Goal: Task Accomplishment & Management: Complete application form

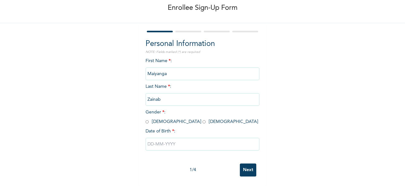
scroll to position [32, 0]
click at [202, 120] on input "radio" at bounding box center [203, 122] width 3 height 6
radio input "true"
click at [174, 145] on input "text" at bounding box center [202, 144] width 114 height 13
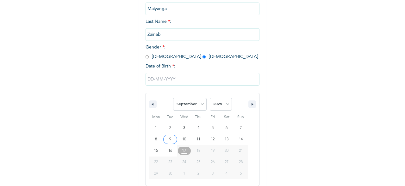
scroll to position [97, 0]
select select "3"
click option "April" at bounding box center [0, 0] width 0 height 0
click at [210, 97] on select "2025 2024 2023 2022 2021 2020 2019 2018 2017 2016 2015 2014 2013 2012 2011 2010…" at bounding box center [221, 103] width 22 height 13
select select "1999"
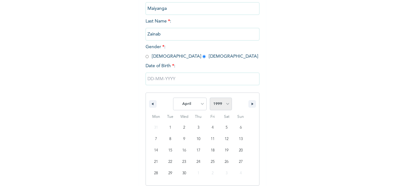
click option "1999" at bounding box center [0, 0] width 0 height 0
type input "[DATE]"
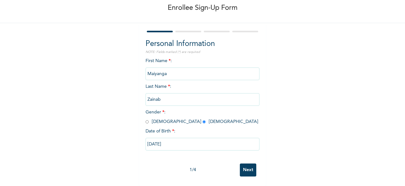
click at [241, 165] on input "Next" at bounding box center [248, 169] width 16 height 13
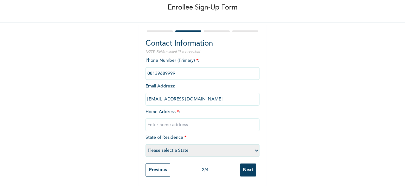
click at [189, 126] on input "text" at bounding box center [202, 124] width 114 height 13
type input "unity hill estate lokogoma"
select select "15"
click option "Abuja (FCT)" at bounding box center [0, 0] width 0 height 0
click at [250, 173] on input "Next" at bounding box center [248, 169] width 16 height 13
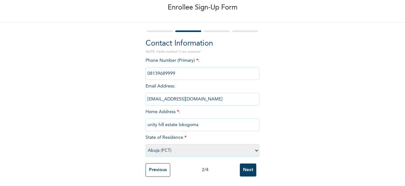
scroll to position [0, 0]
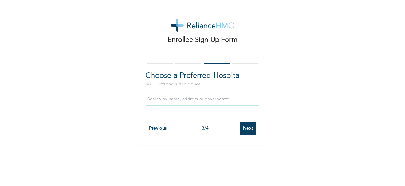
click at [218, 101] on input "text" at bounding box center [202, 99] width 114 height 13
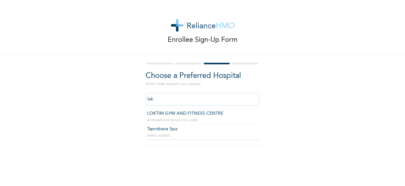
click at [234, 99] on input "lok" at bounding box center [202, 99] width 114 height 13
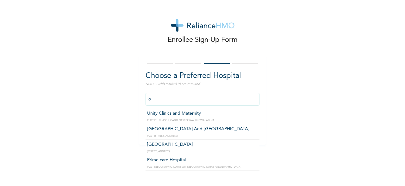
type input "l"
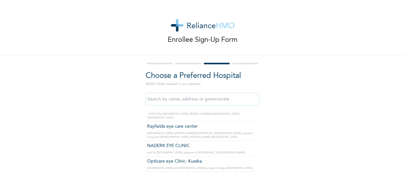
scroll to position [728, 0]
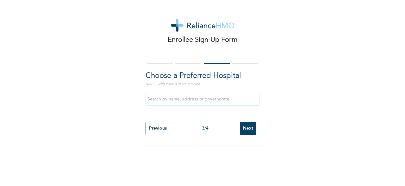
click at [69, 75] on div "Enrollee Sign-Up Form Choose a Preferred Hospital NOTE: Fields marked (*) are r…" at bounding box center [202, 72] width 405 height 144
click at [248, 128] on input "Next" at bounding box center [248, 128] width 16 height 13
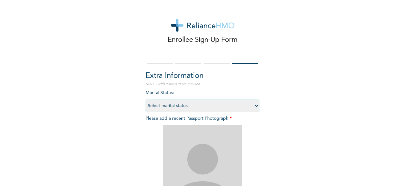
click at [145, 99] on select "Select marital status [DEMOGRAPHIC_DATA] Married [DEMOGRAPHIC_DATA] Widow/[DEMO…" at bounding box center [202, 105] width 114 height 13
click option "Select marital status" at bounding box center [0, 0] width 0 height 0
click at [145, 99] on select "Select marital status [DEMOGRAPHIC_DATA] Married [DEMOGRAPHIC_DATA] Widow/[DEMO…" at bounding box center [202, 105] width 114 height 13
select select "1"
click option "Single" at bounding box center [0, 0] width 0 height 0
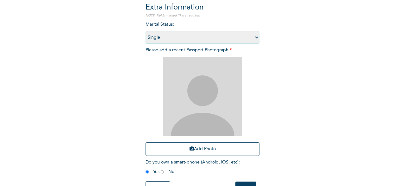
scroll to position [87, 0]
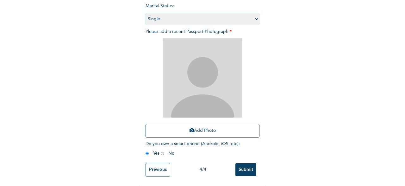
click at [238, 170] on input "Submit" at bounding box center [245, 169] width 21 height 13
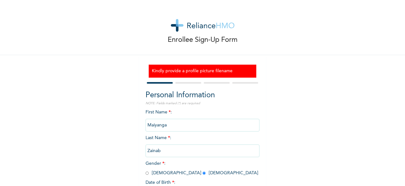
scroll to position [51, 0]
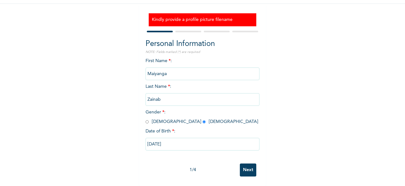
click at [249, 167] on input "Next" at bounding box center [248, 169] width 16 height 13
select select "15"
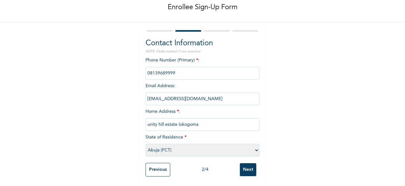
scroll to position [33, 0]
click at [249, 166] on input "Next" at bounding box center [248, 169] width 16 height 13
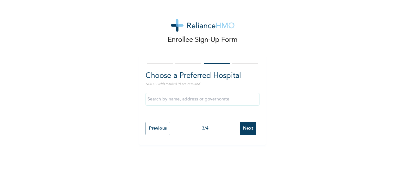
click at [248, 129] on input "Next" at bounding box center [248, 128] width 16 height 13
select select "1"
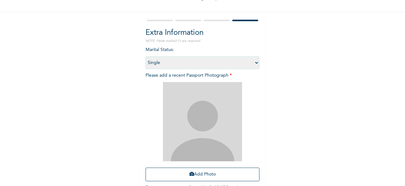
scroll to position [87, 0]
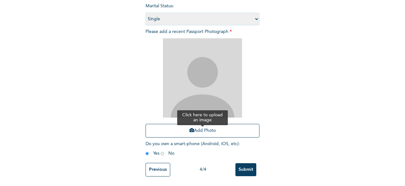
click at [214, 133] on button "Add Photo" at bounding box center [202, 131] width 114 height 14
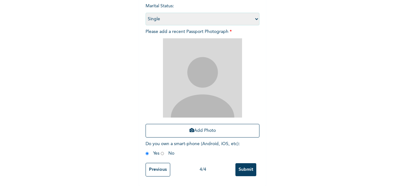
click at [137, 86] on div "Enrollee Sign-Up Form Extra Information NOTE: Fields marked (*) are required Ma…" at bounding box center [202, 49] width 405 height 272
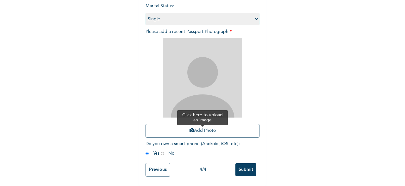
click at [214, 134] on button "Add Photo" at bounding box center [202, 131] width 114 height 14
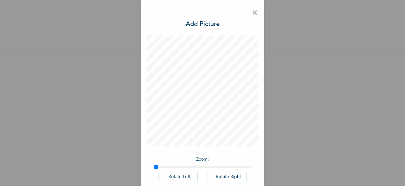
scroll to position [37, 0]
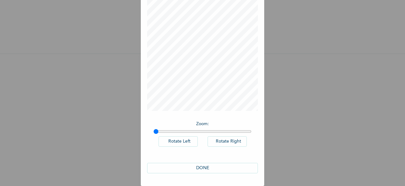
click at [196, 173] on button "DONE" at bounding box center [202, 167] width 111 height 10
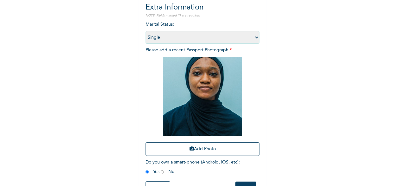
scroll to position [87, 0]
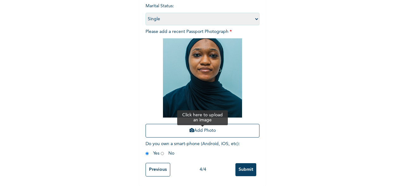
click at [204, 133] on button "Add Photo" at bounding box center [202, 131] width 114 height 14
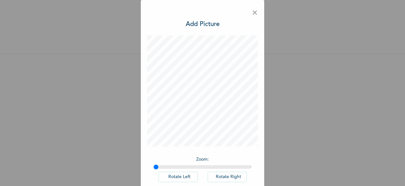
scroll to position [37, 0]
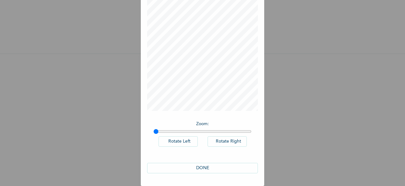
click at [211, 166] on button "DONE" at bounding box center [202, 167] width 111 height 10
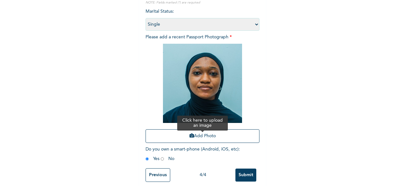
scroll to position [87, 0]
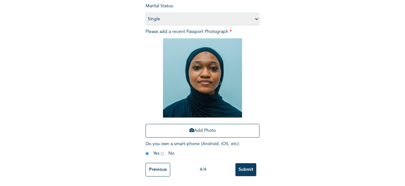
click at [247, 169] on input "Submit" at bounding box center [245, 169] width 21 height 13
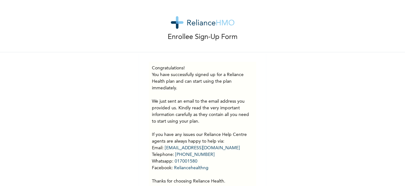
scroll to position [0, 0]
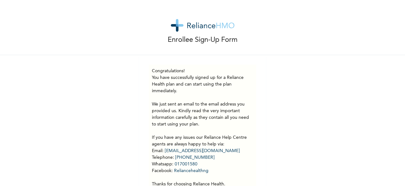
click at [68, 106] on div "Enrollee Sign-Up Form Congratulations! You have successfully signed up for a Re…" at bounding box center [202, 106] width 405 height 213
